Goal: Information Seeking & Learning: Learn about a topic

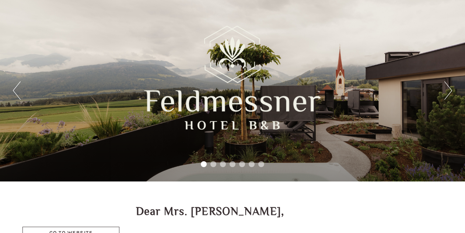
click at [451, 91] on button "Next" at bounding box center [449, 90] width 8 height 18
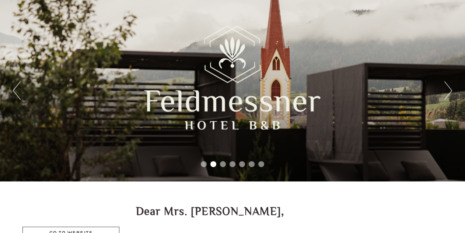
click at [451, 91] on button "Next" at bounding box center [449, 90] width 8 height 18
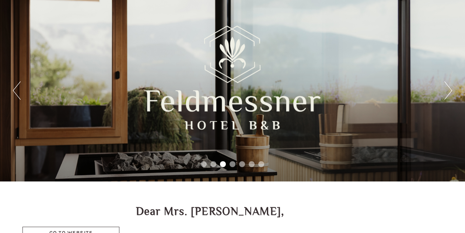
click at [451, 91] on button "Next" at bounding box center [449, 90] width 8 height 18
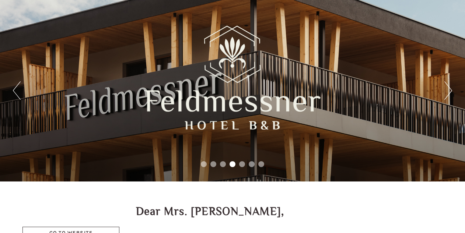
click at [451, 91] on button "Next" at bounding box center [449, 90] width 8 height 18
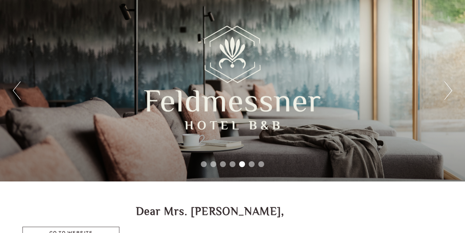
click at [451, 91] on button "Next" at bounding box center [449, 90] width 8 height 18
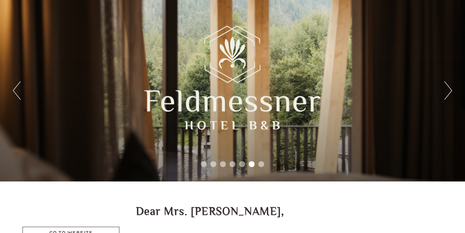
click at [451, 91] on button "Next" at bounding box center [449, 90] width 8 height 18
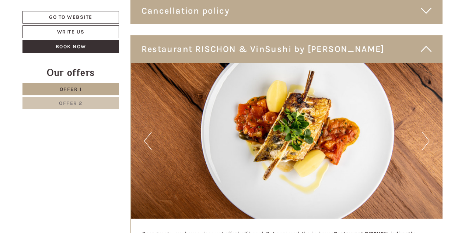
scroll to position [1344, 0]
click at [427, 132] on button "Next" at bounding box center [426, 141] width 8 height 18
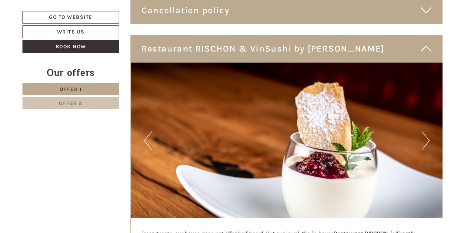
click at [427, 132] on button "Next" at bounding box center [426, 141] width 8 height 18
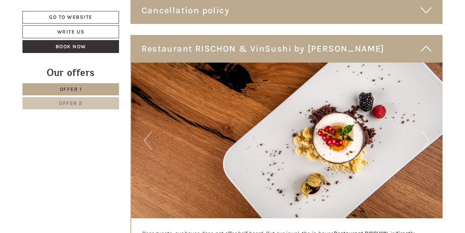
click at [427, 132] on button "Next" at bounding box center [426, 141] width 8 height 18
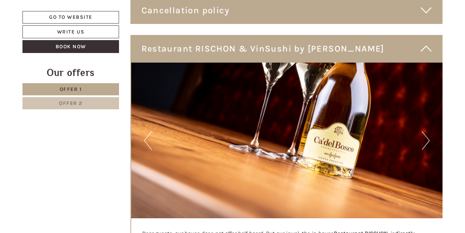
click at [427, 132] on button "Next" at bounding box center [426, 141] width 8 height 18
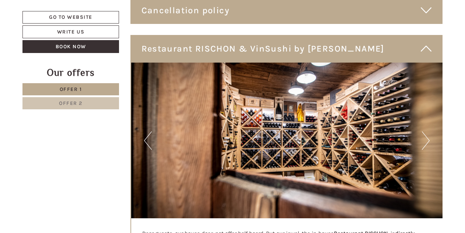
click at [427, 132] on button "Next" at bounding box center [426, 141] width 8 height 18
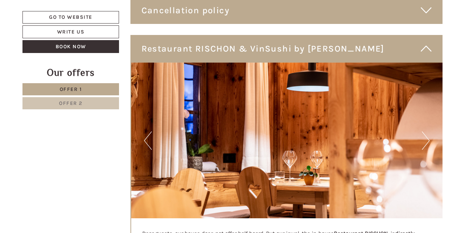
click at [427, 132] on button "Next" at bounding box center [426, 141] width 8 height 18
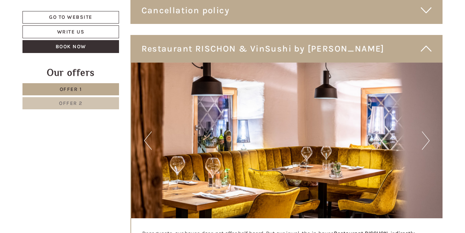
click at [427, 132] on button "Next" at bounding box center [426, 141] width 8 height 18
click at [425, 132] on button "Next" at bounding box center [426, 141] width 8 height 18
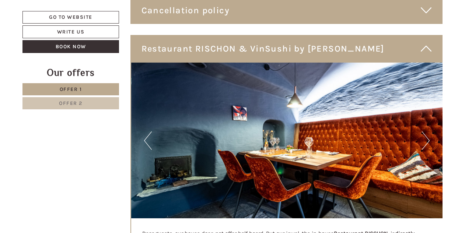
click at [425, 132] on button "Next" at bounding box center [426, 141] width 8 height 18
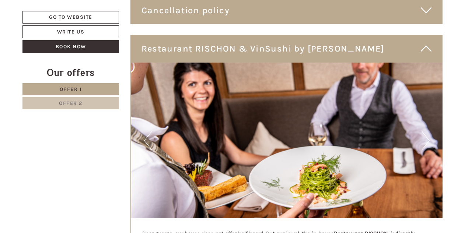
click at [425, 132] on button "Next" at bounding box center [426, 141] width 8 height 18
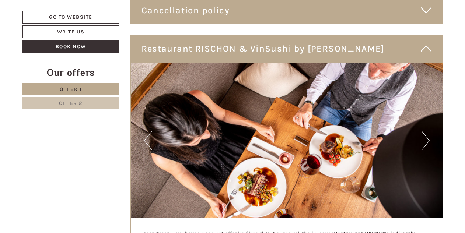
click at [425, 132] on button "Next" at bounding box center [426, 141] width 8 height 18
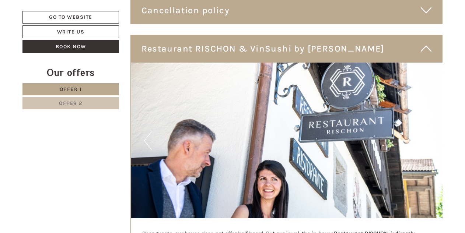
click at [425, 132] on button "Next" at bounding box center [426, 141] width 8 height 18
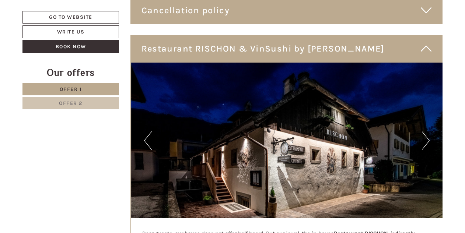
click at [425, 132] on button "Next" at bounding box center [426, 141] width 8 height 18
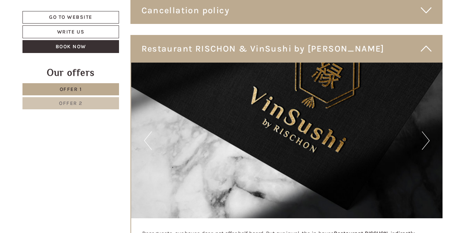
click at [425, 132] on button "Next" at bounding box center [426, 141] width 8 height 18
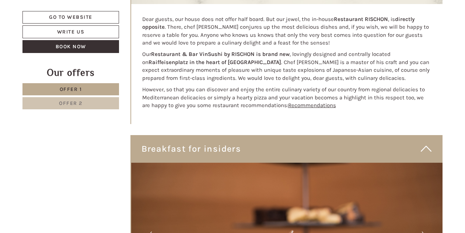
scroll to position [1703, 0]
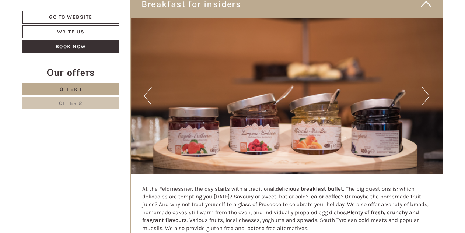
click at [426, 87] on button "Next" at bounding box center [426, 96] width 8 height 18
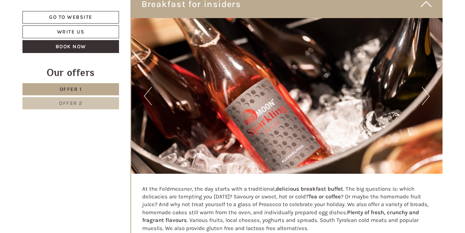
click at [426, 87] on button "Next" at bounding box center [426, 96] width 8 height 18
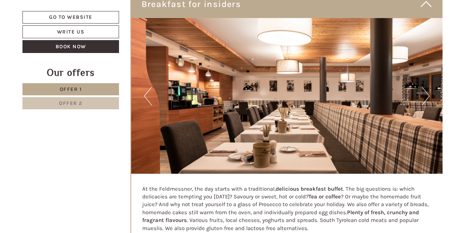
click at [426, 87] on button "Next" at bounding box center [426, 96] width 8 height 18
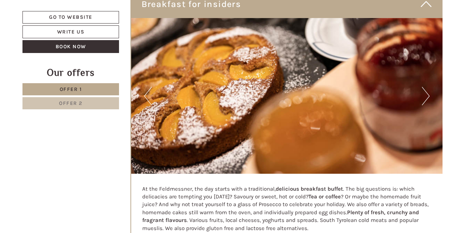
click at [426, 87] on button "Next" at bounding box center [426, 96] width 8 height 18
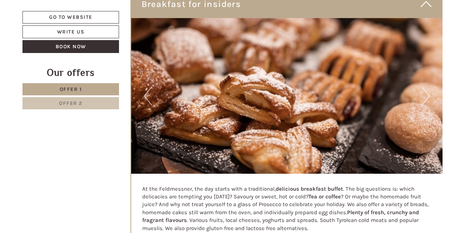
click at [426, 87] on button "Next" at bounding box center [426, 96] width 8 height 18
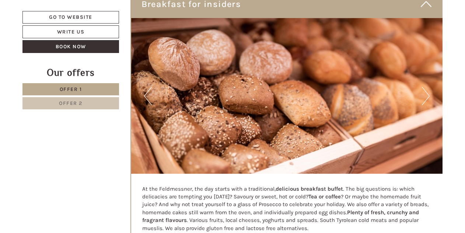
click at [426, 87] on button "Next" at bounding box center [426, 96] width 8 height 18
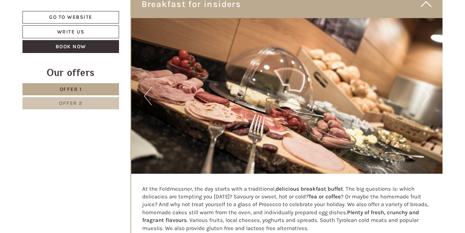
click at [426, 87] on button "Next" at bounding box center [426, 96] width 8 height 18
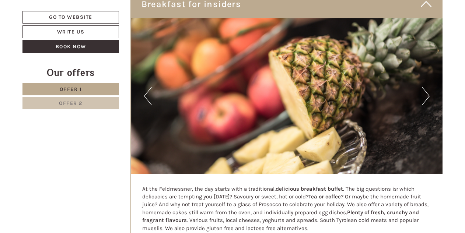
click at [426, 87] on button "Next" at bounding box center [426, 96] width 8 height 18
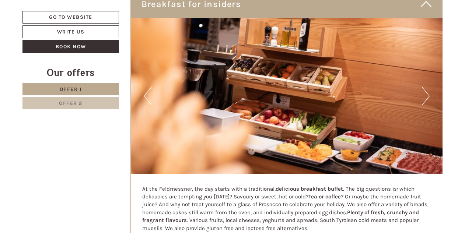
click at [426, 87] on button "Next" at bounding box center [426, 96] width 8 height 18
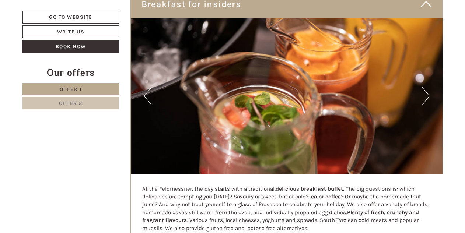
click at [426, 87] on button "Next" at bounding box center [426, 96] width 8 height 18
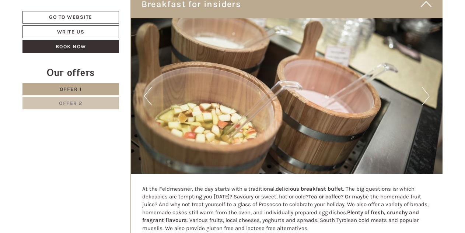
click at [426, 87] on button "Next" at bounding box center [426, 96] width 8 height 18
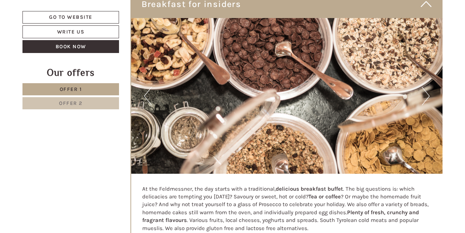
click at [426, 87] on button "Next" at bounding box center [426, 96] width 8 height 18
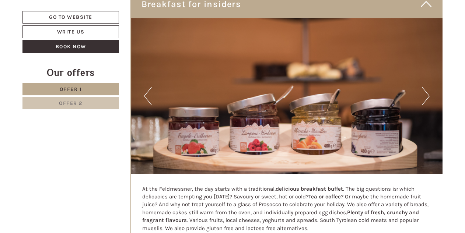
click at [426, 87] on button "Next" at bounding box center [426, 96] width 8 height 18
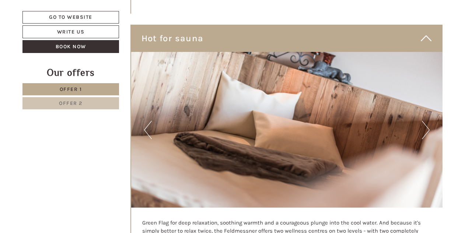
scroll to position [1951, 0]
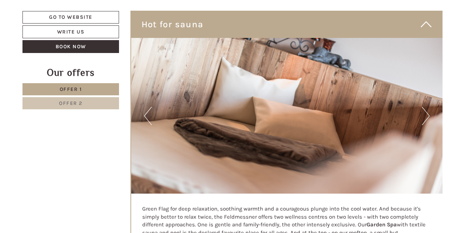
click at [426, 107] on button "Next" at bounding box center [426, 116] width 8 height 18
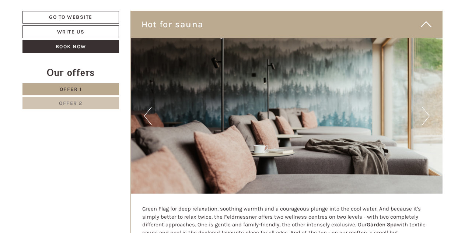
click at [426, 107] on button "Next" at bounding box center [426, 116] width 8 height 18
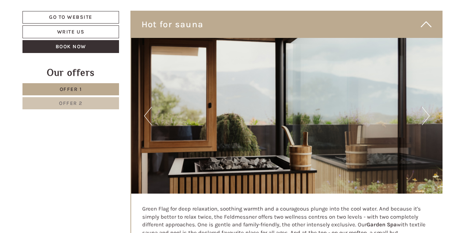
click at [426, 107] on button "Next" at bounding box center [426, 116] width 8 height 18
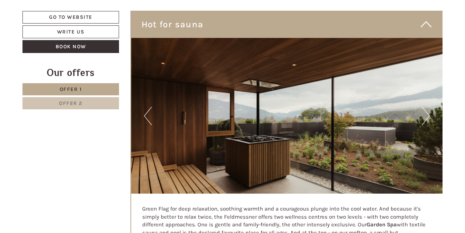
click at [426, 107] on button "Next" at bounding box center [426, 116] width 8 height 18
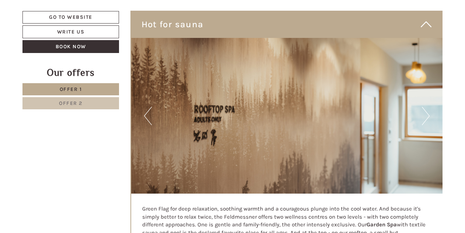
click at [426, 107] on button "Next" at bounding box center [426, 116] width 8 height 18
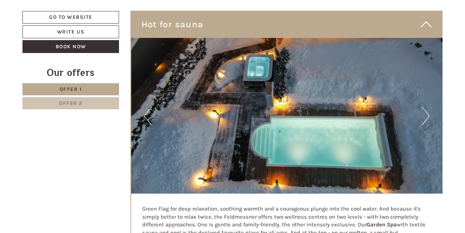
click at [426, 107] on button "Next" at bounding box center [426, 116] width 8 height 18
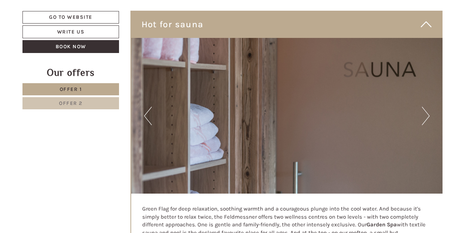
click at [426, 107] on button "Next" at bounding box center [426, 116] width 8 height 18
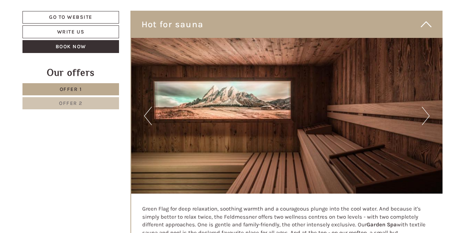
click at [426, 107] on button "Next" at bounding box center [426, 116] width 8 height 18
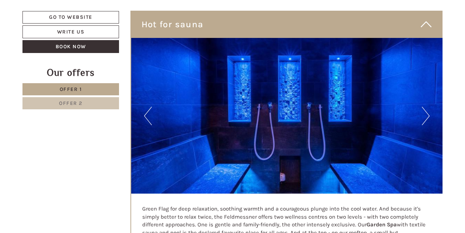
click at [426, 107] on button "Next" at bounding box center [426, 116] width 8 height 18
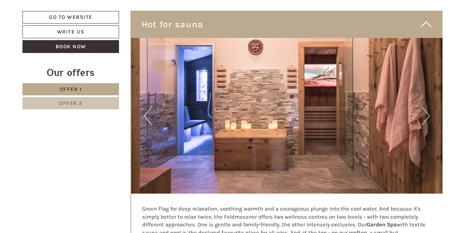
click at [426, 107] on button "Next" at bounding box center [426, 116] width 8 height 18
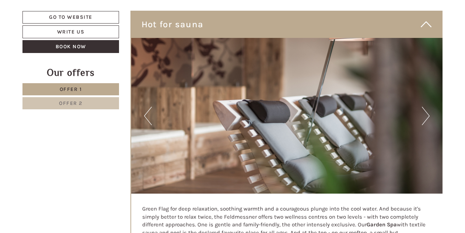
click at [426, 107] on button "Next" at bounding box center [426, 116] width 8 height 18
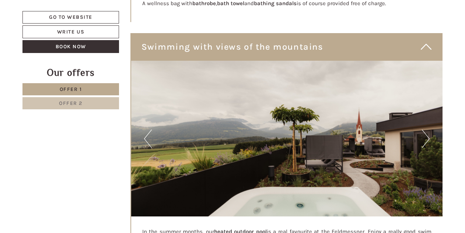
scroll to position [2329, 0]
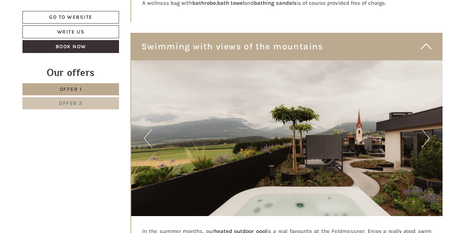
click at [426, 129] on button "Next" at bounding box center [426, 138] width 8 height 18
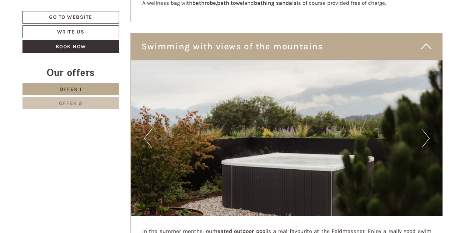
click at [426, 129] on button "Next" at bounding box center [426, 138] width 8 height 18
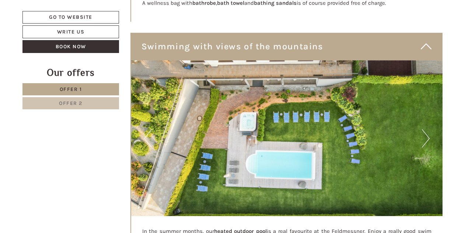
click at [426, 129] on button "Next" at bounding box center [426, 138] width 8 height 18
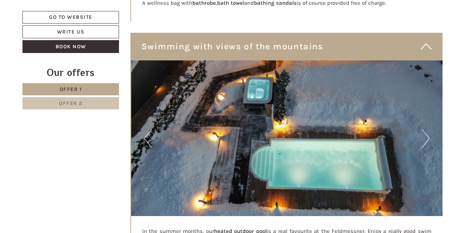
click at [426, 129] on button "Next" at bounding box center [426, 138] width 8 height 18
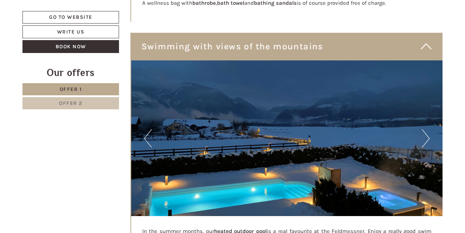
click at [426, 129] on button "Next" at bounding box center [426, 138] width 8 height 18
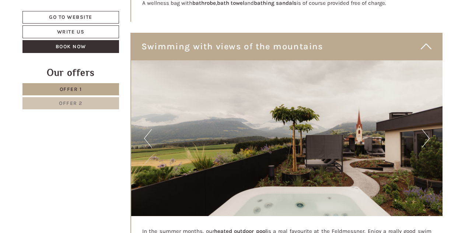
click at [426, 129] on button "Next" at bounding box center [426, 138] width 8 height 18
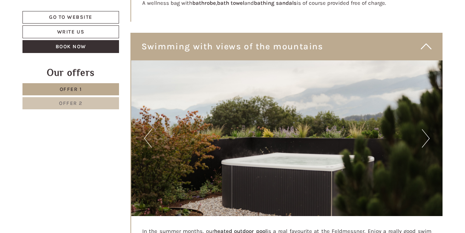
click at [426, 129] on button "Next" at bounding box center [426, 138] width 8 height 18
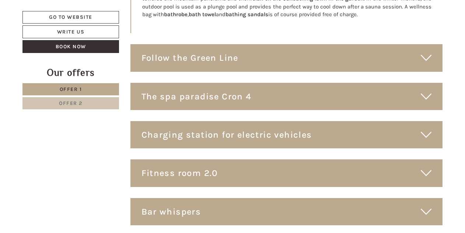
scroll to position [2566, 0]
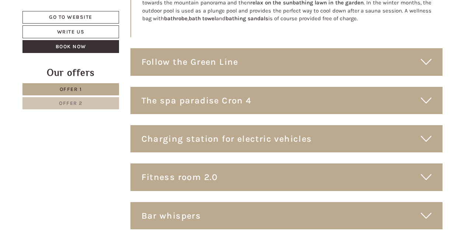
click at [251, 50] on div "Follow the Green Line" at bounding box center [287, 61] width 313 height 27
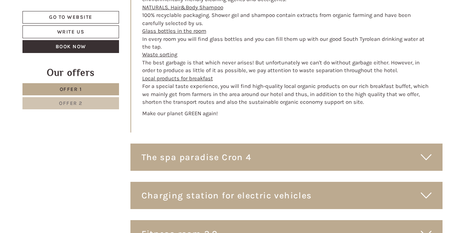
scroll to position [3040, 0]
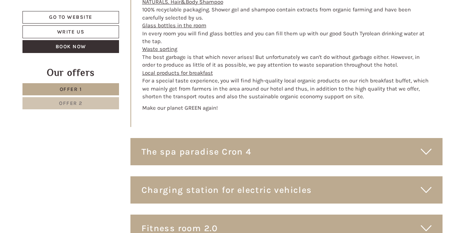
click at [220, 138] on div "The spa paradise Cron 4" at bounding box center [287, 151] width 313 height 27
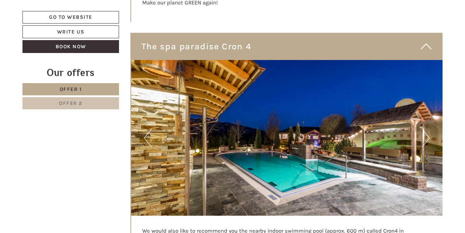
scroll to position [3164, 0]
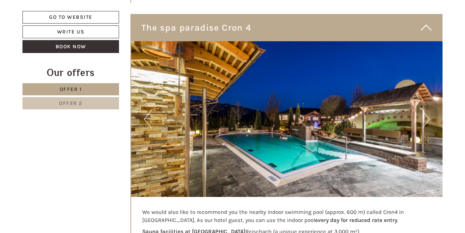
click at [425, 110] on button "Next" at bounding box center [426, 119] width 8 height 18
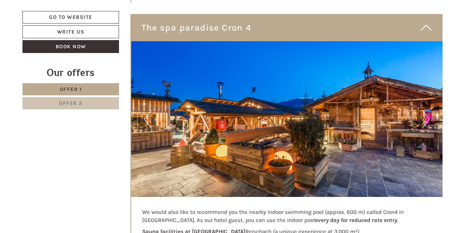
click at [425, 110] on button "Next" at bounding box center [426, 119] width 8 height 18
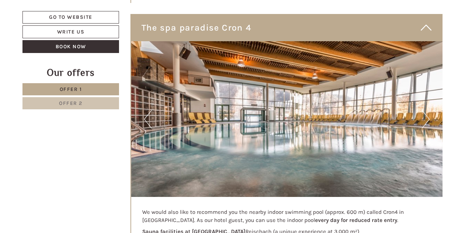
click at [425, 110] on button "Next" at bounding box center [426, 119] width 8 height 18
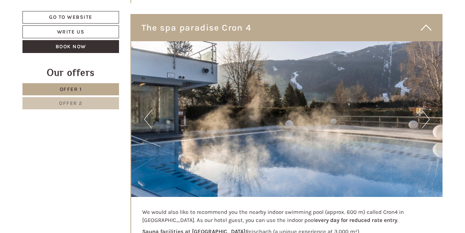
click at [425, 110] on button "Next" at bounding box center [426, 119] width 8 height 18
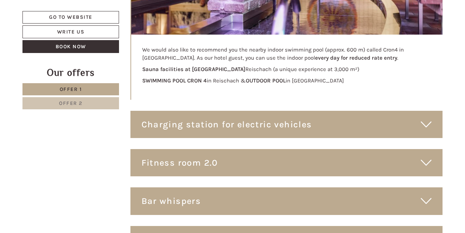
scroll to position [3328, 0]
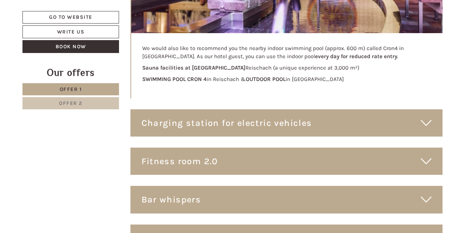
click at [212, 110] on div "Charging station for electric vehicles" at bounding box center [287, 123] width 313 height 27
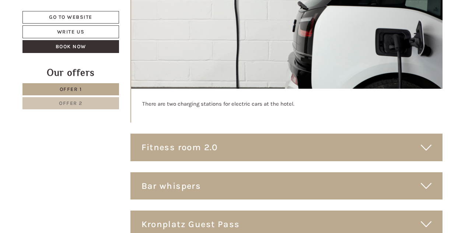
scroll to position [3538, 0]
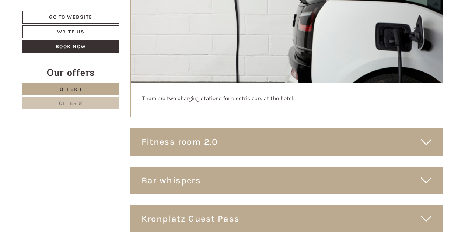
click at [211, 128] on div "Fitness room 2.0" at bounding box center [287, 141] width 313 height 27
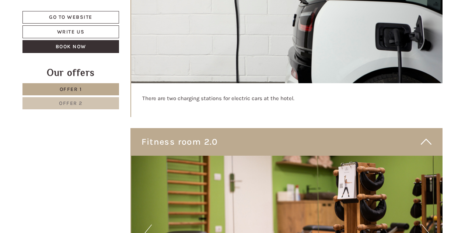
scroll to position [3660, 0]
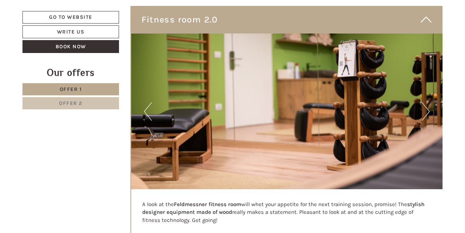
click at [429, 103] on button "Next" at bounding box center [426, 112] width 8 height 18
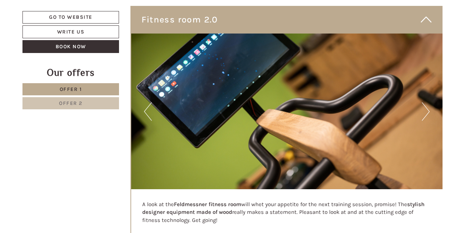
click at [428, 103] on button "Next" at bounding box center [426, 112] width 8 height 18
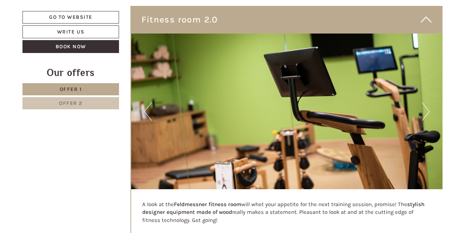
click at [428, 103] on button "Next" at bounding box center [426, 112] width 8 height 18
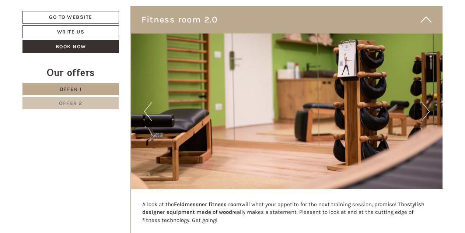
click at [428, 103] on button "Next" at bounding box center [426, 112] width 8 height 18
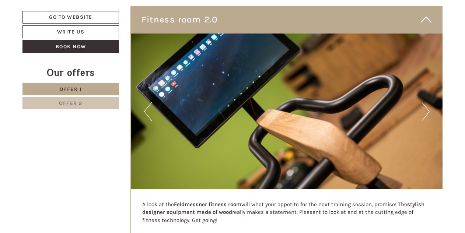
click at [428, 103] on button "Next" at bounding box center [426, 112] width 8 height 18
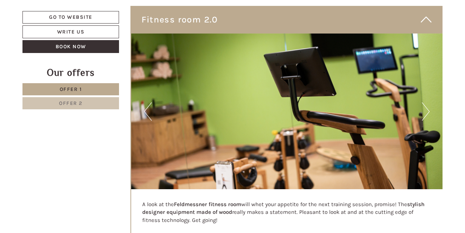
click at [428, 103] on button "Next" at bounding box center [426, 112] width 8 height 18
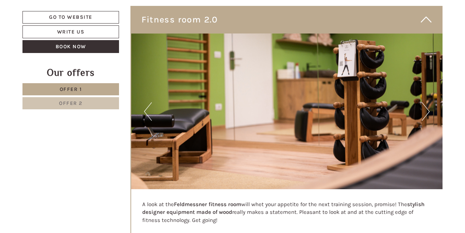
click at [428, 103] on button "Next" at bounding box center [426, 112] width 8 height 18
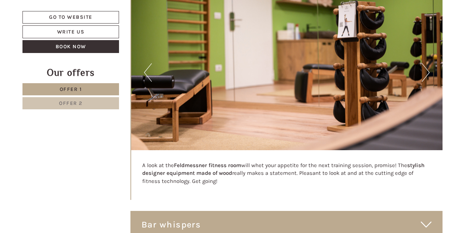
scroll to position [3779, 0]
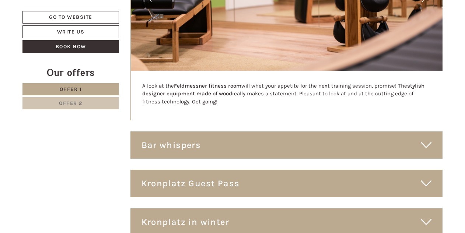
click at [231, 132] on div "Bar whispers" at bounding box center [287, 145] width 313 height 27
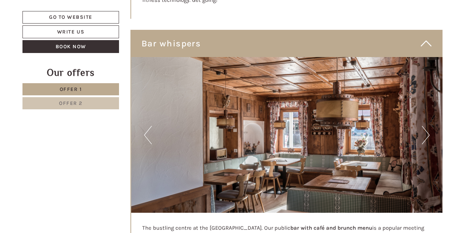
scroll to position [3922, 0]
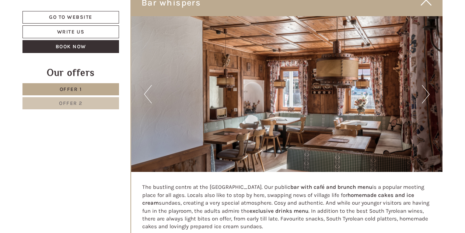
click at [426, 85] on button "Next" at bounding box center [426, 94] width 8 height 18
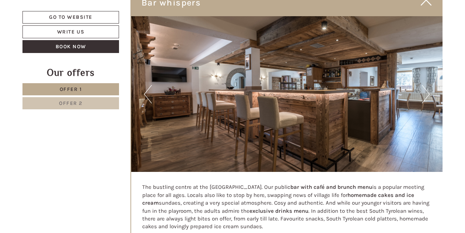
click at [426, 85] on button "Next" at bounding box center [426, 94] width 8 height 18
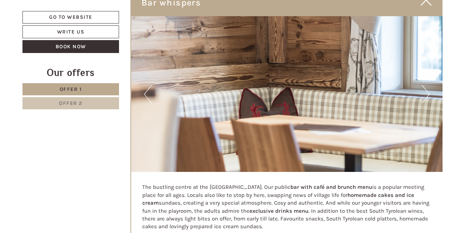
click at [426, 85] on button "Next" at bounding box center [426, 94] width 8 height 18
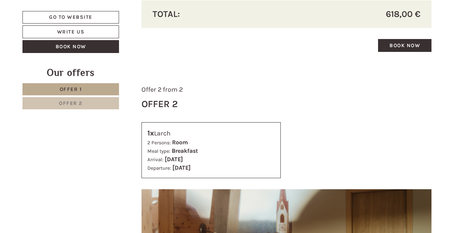
scroll to position [798, 0]
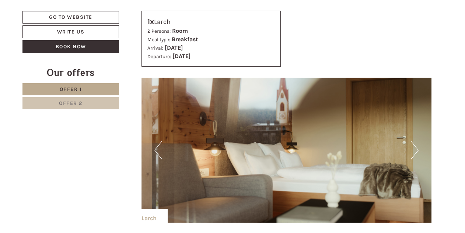
click at [419, 145] on img at bounding box center [287, 150] width 291 height 145
click at [417, 145] on button "Next" at bounding box center [415, 150] width 8 height 18
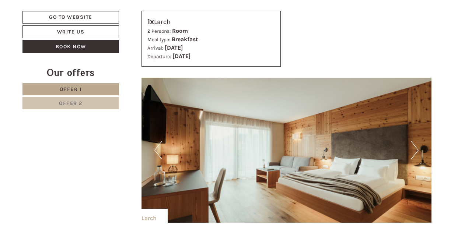
click at [413, 148] on button "Next" at bounding box center [415, 150] width 8 height 18
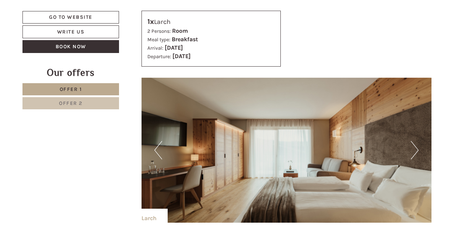
click at [413, 148] on button "Next" at bounding box center [415, 150] width 8 height 18
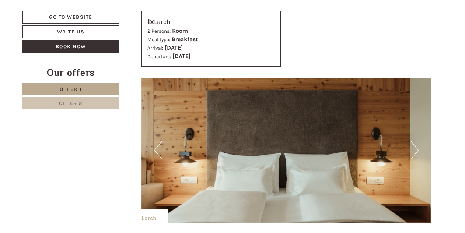
click at [413, 148] on button "Next" at bounding box center [415, 150] width 8 height 18
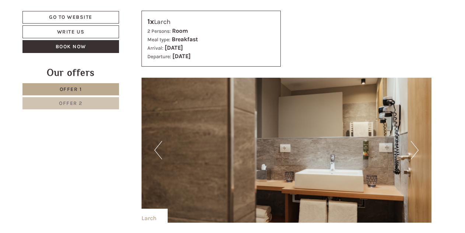
click at [413, 148] on button "Next" at bounding box center [415, 150] width 8 height 18
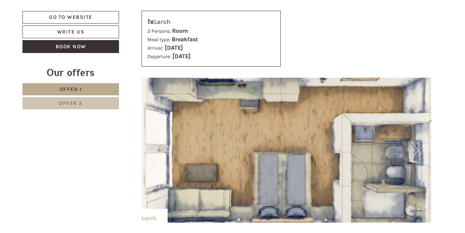
click at [413, 148] on button "Next" at bounding box center [415, 150] width 8 height 18
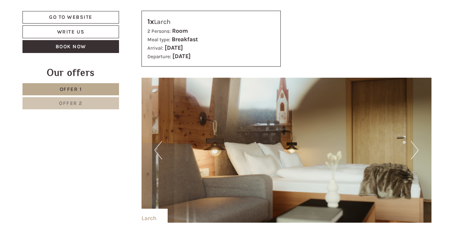
click at [413, 148] on button "Next" at bounding box center [415, 150] width 8 height 18
